Goal: Task Accomplishment & Management: Manage account settings

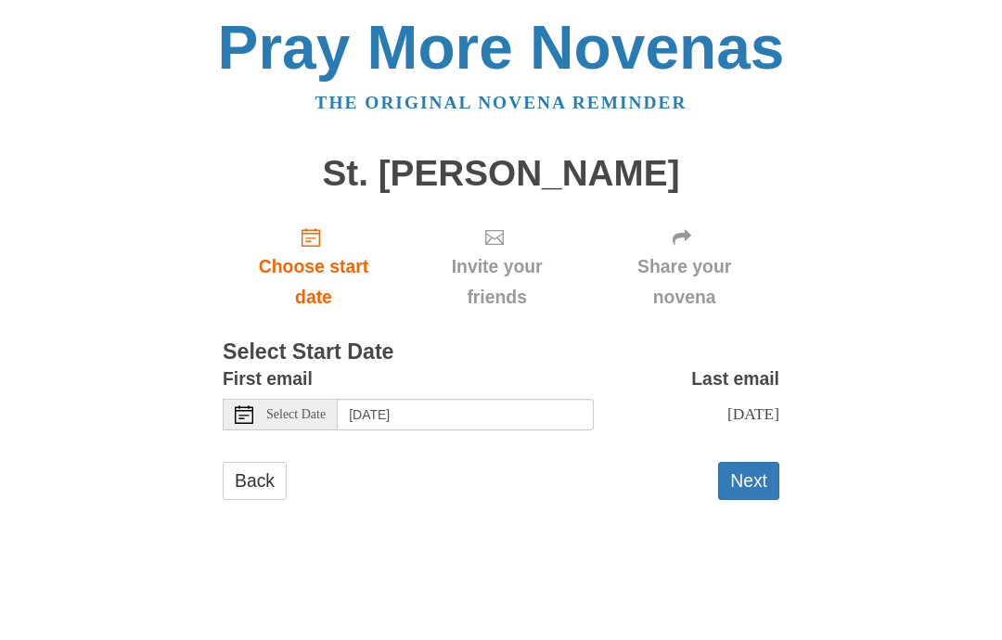
click at [320, 229] on use "Choose start date" at bounding box center [310, 237] width 19 height 19
click at [752, 473] on button "Next" at bounding box center [748, 481] width 61 height 38
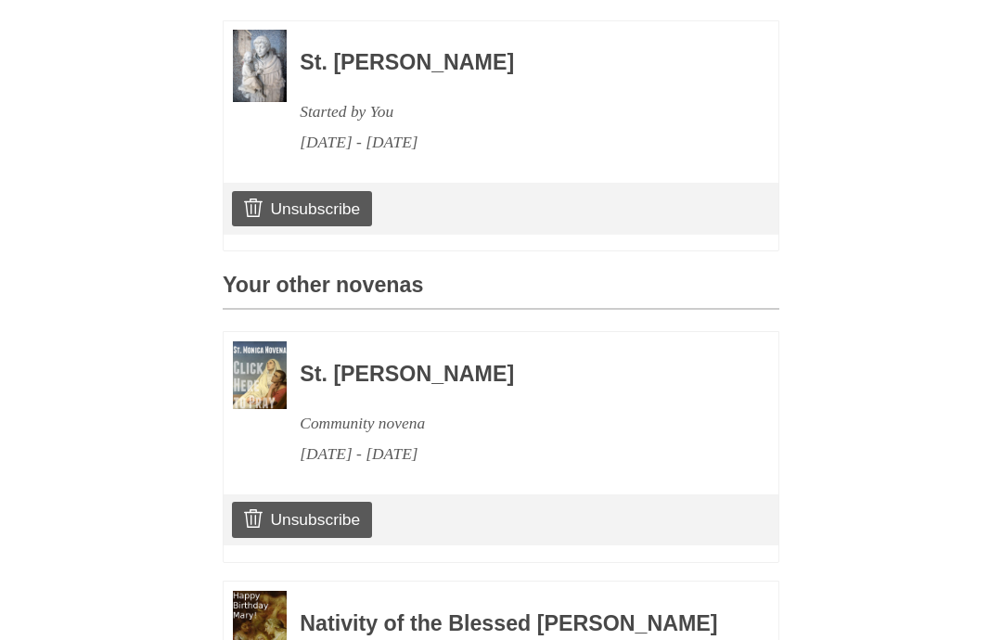
scroll to position [555, 0]
click at [313, 202] on link "Unsubscribe" at bounding box center [302, 209] width 140 height 35
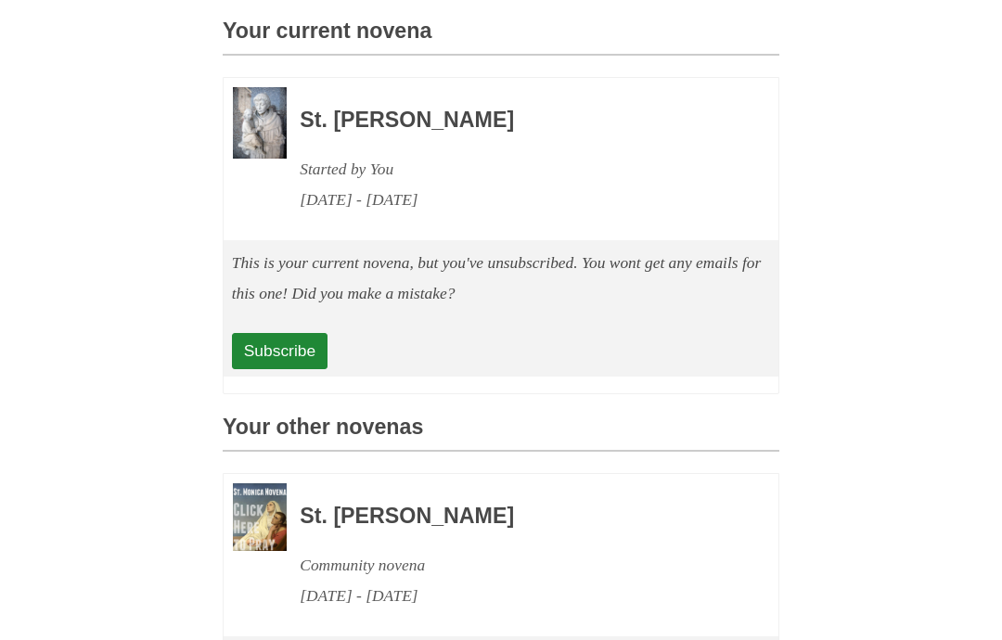
scroll to position [600, 0]
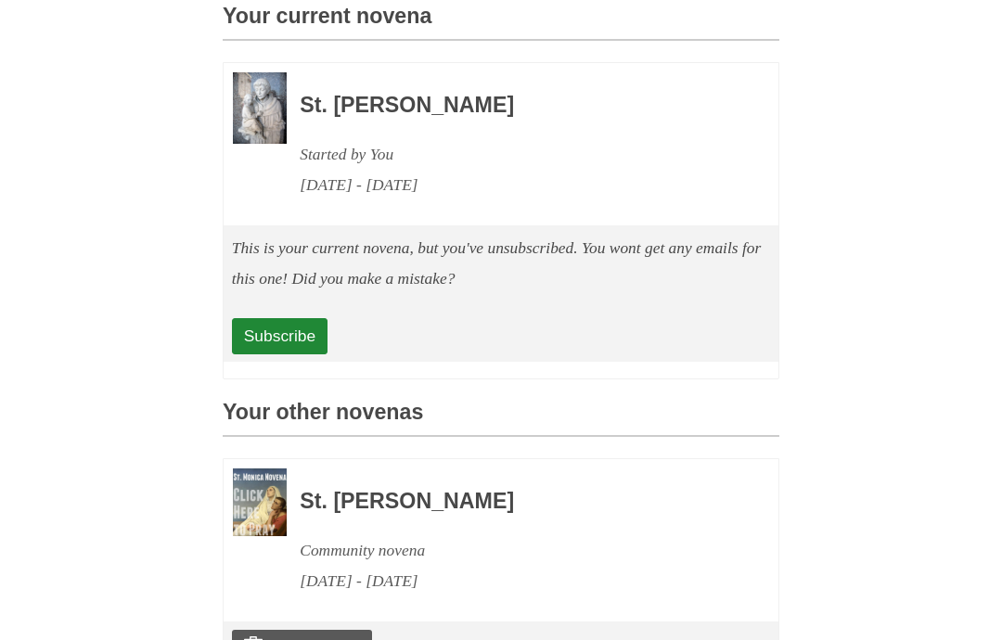
click at [311, 631] on link "Unsubscribe" at bounding box center [302, 648] width 140 height 35
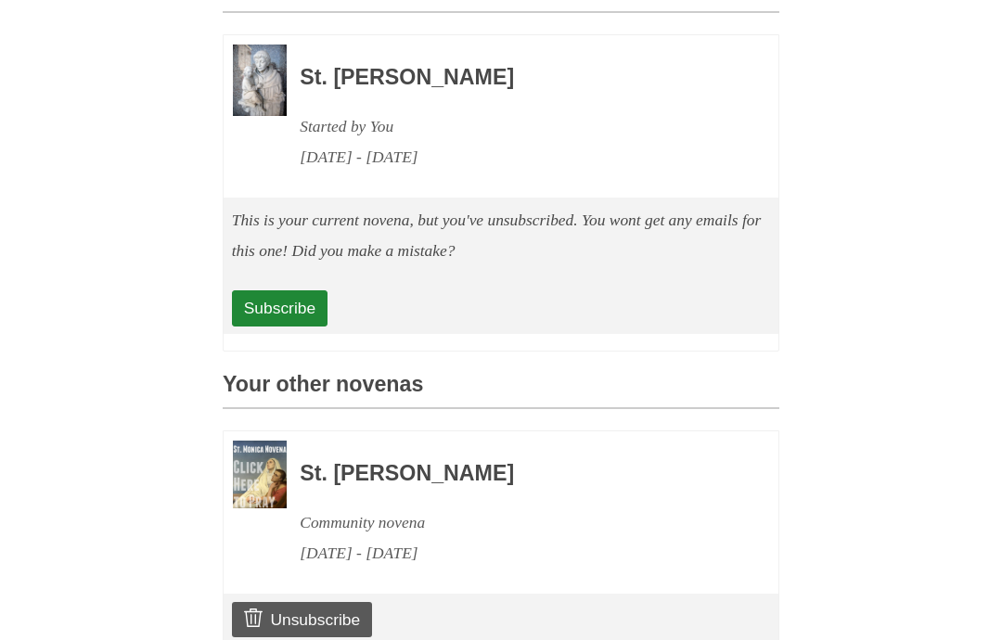
scroll to position [632, 0]
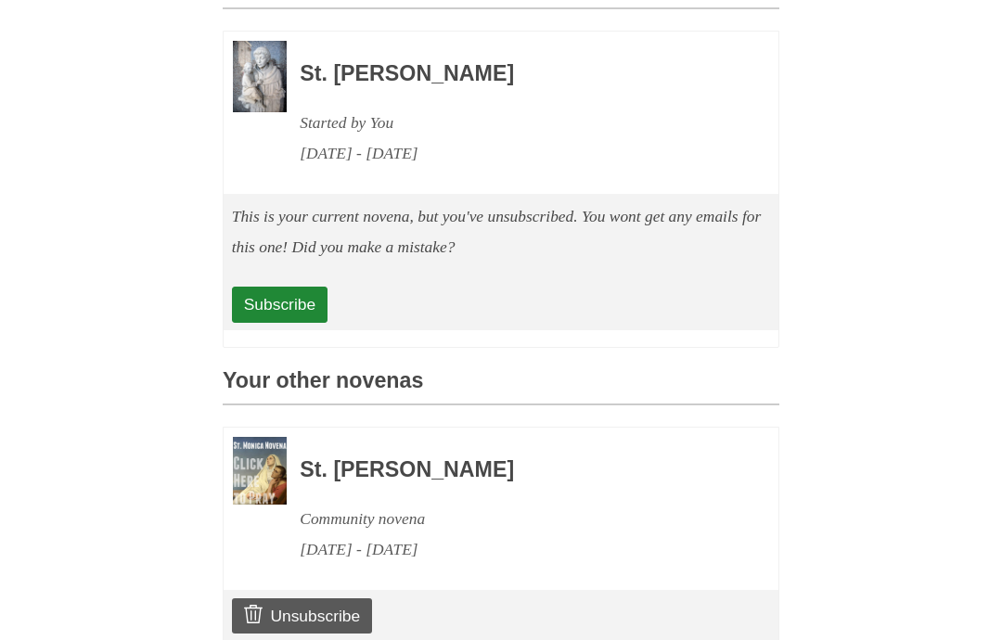
click at [302, 599] on link "Unsubscribe" at bounding box center [302, 616] width 140 height 35
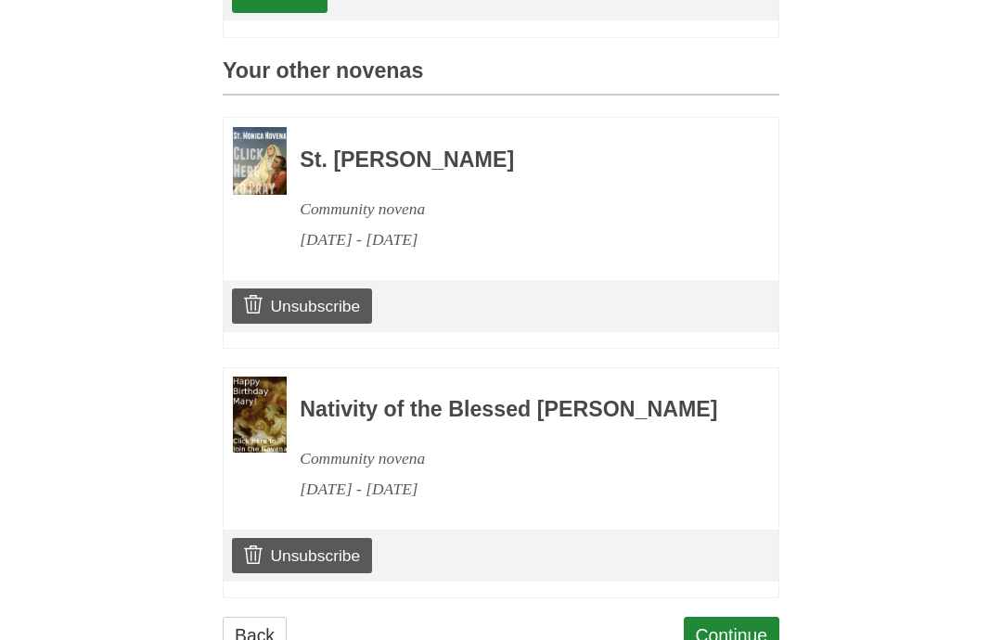
scroll to position [941, 0]
click at [313, 289] on link "Unsubscribe" at bounding box center [302, 306] width 140 height 35
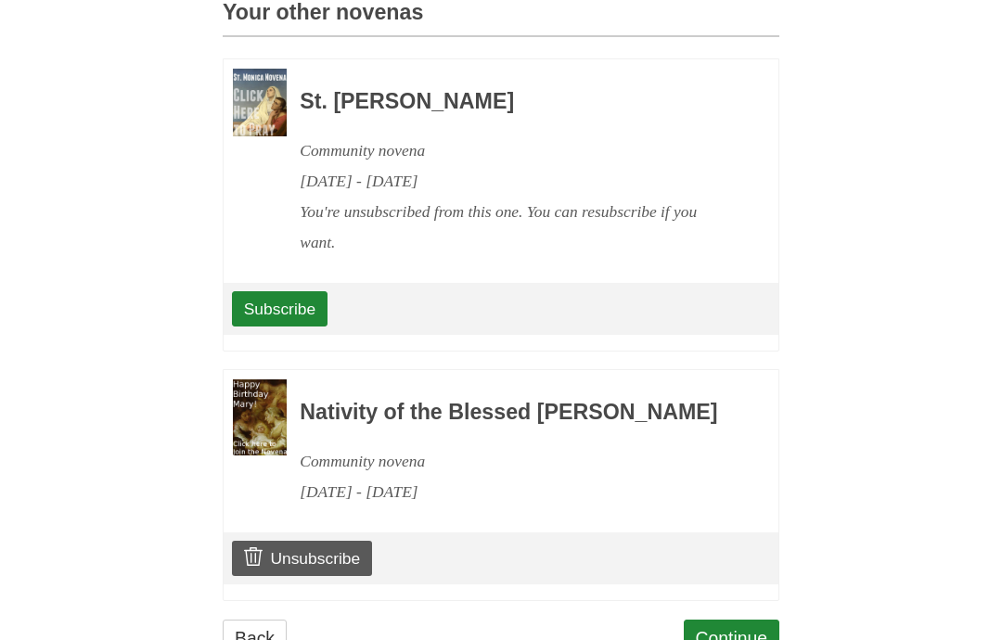
scroll to position [976, 0]
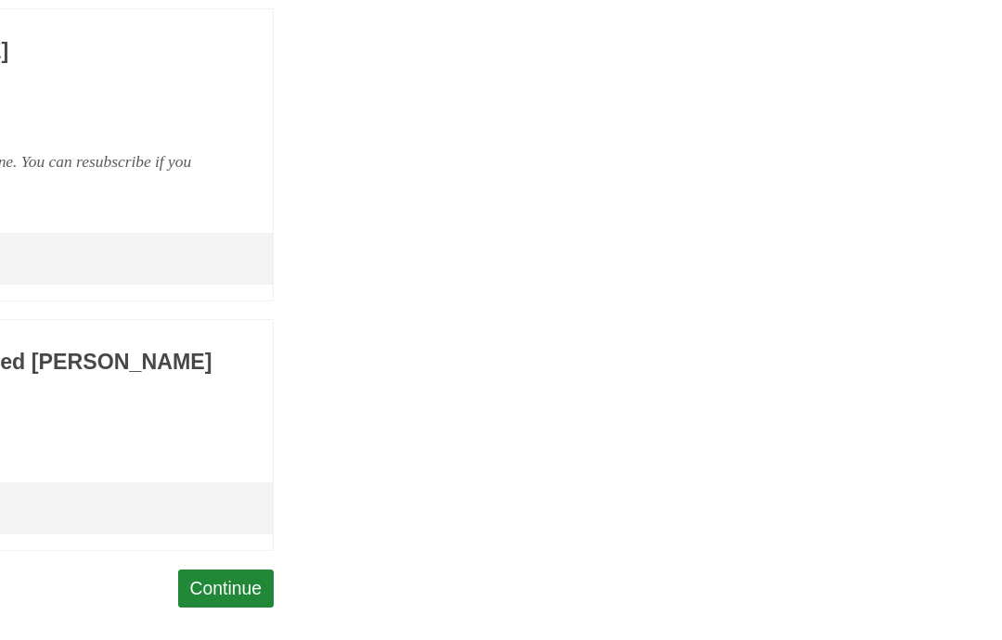
scroll to position [1051, 0]
